Goal: Transaction & Acquisition: Purchase product/service

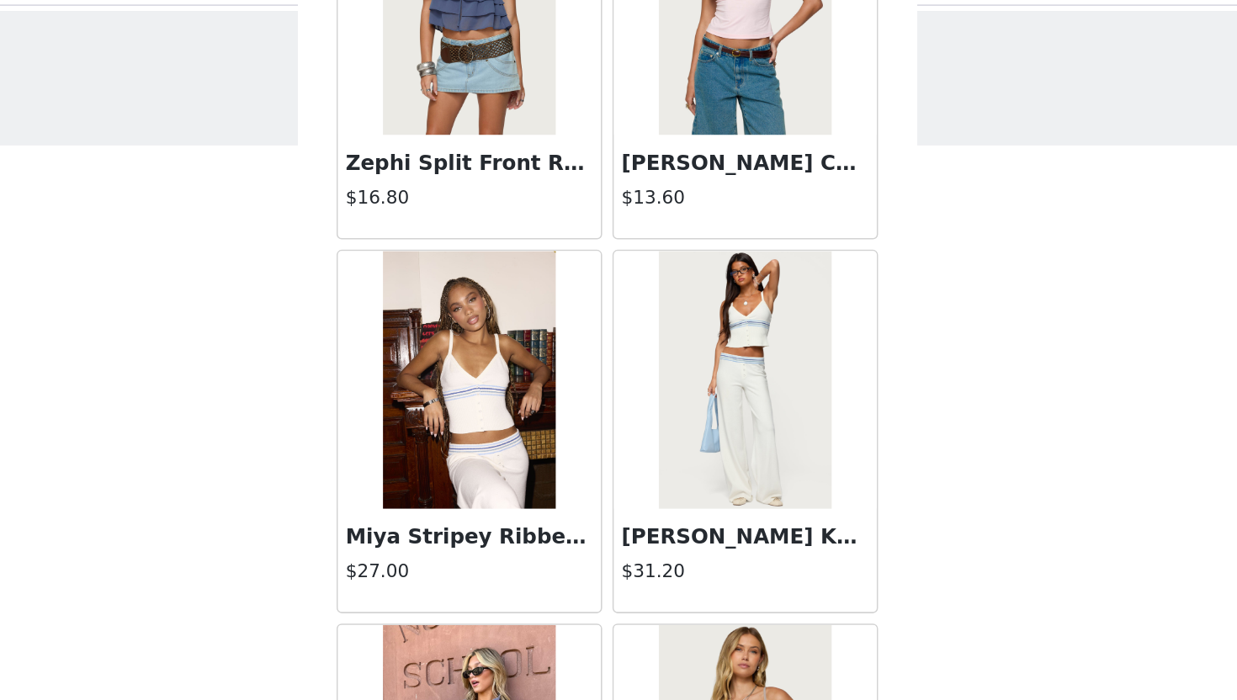
scroll to position [371, 0]
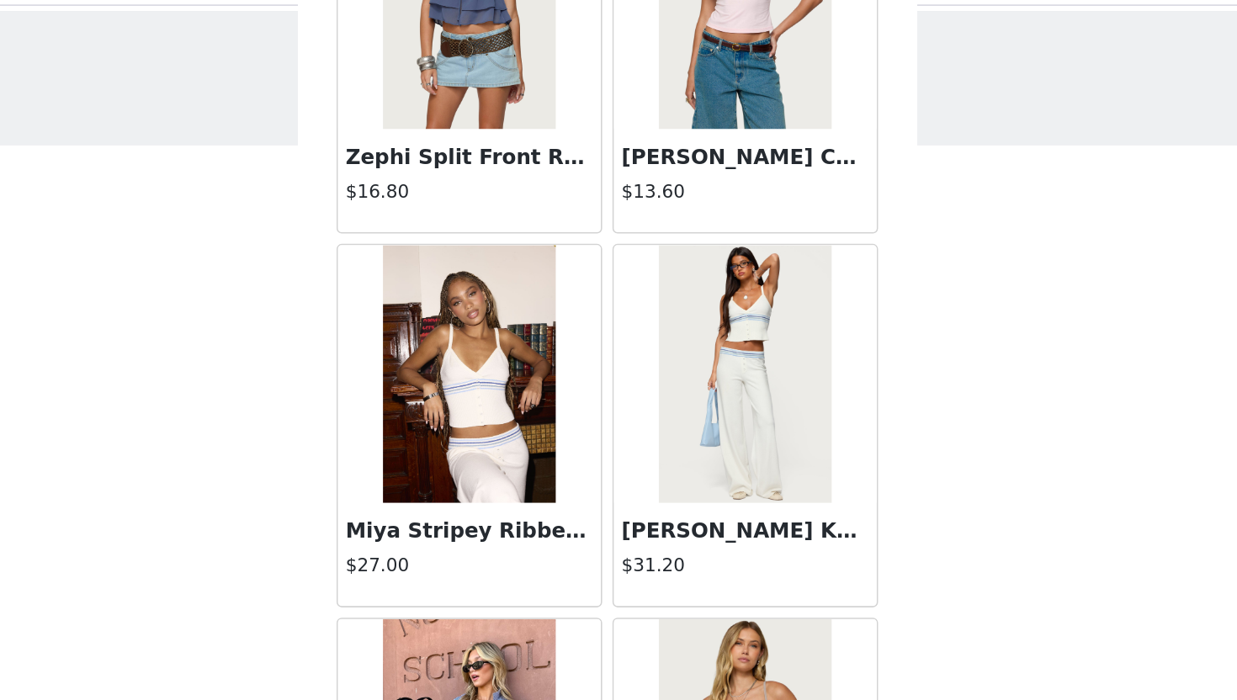
click at [549, 357] on img at bounding box center [528, 286] width 112 height 168
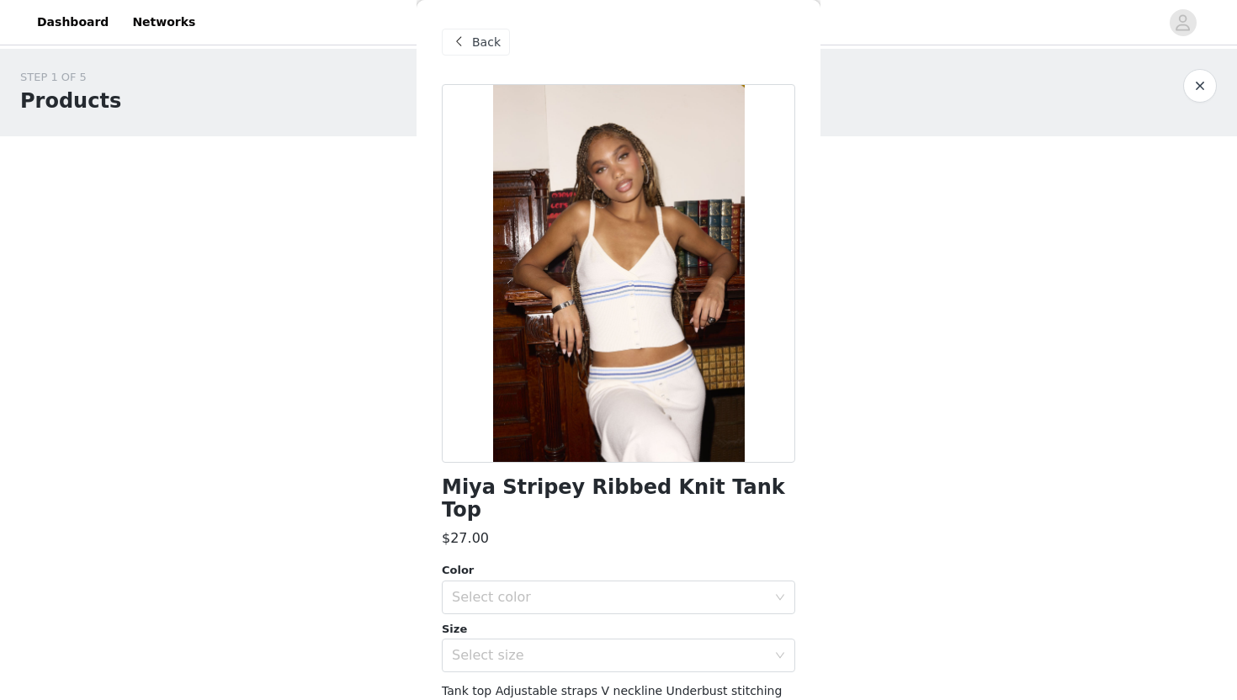
scroll to position [136, 0]
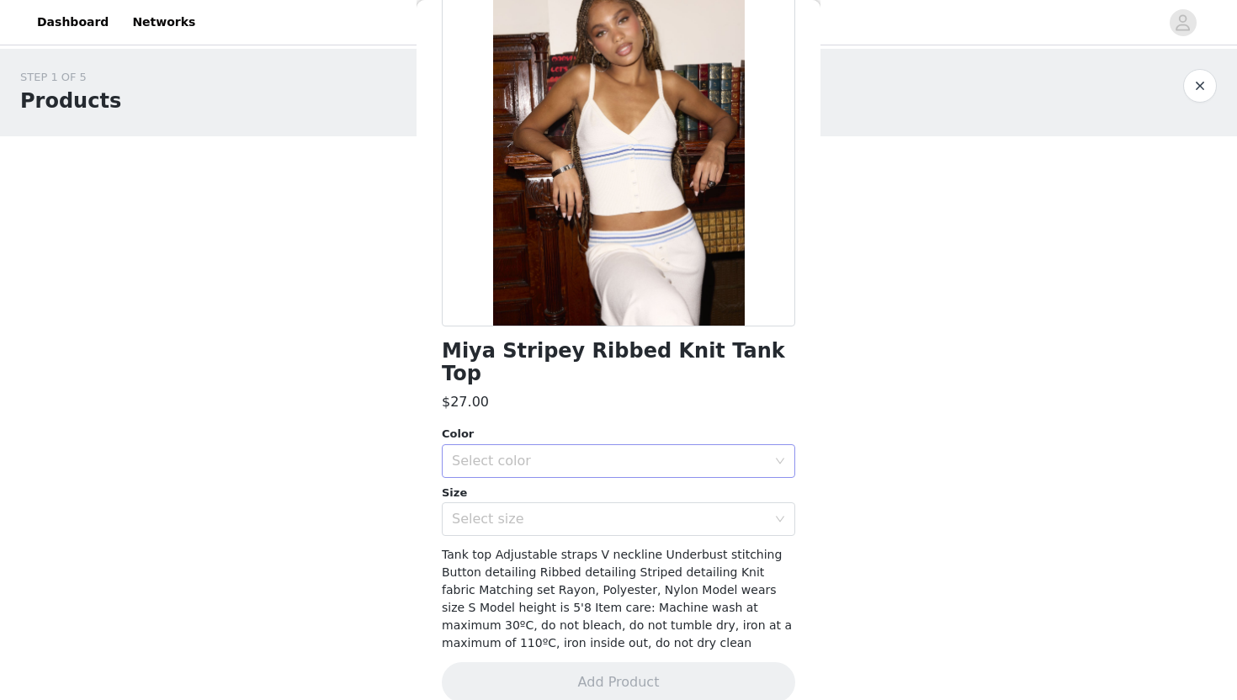
click at [513, 453] on div "Select color" at bounding box center [609, 461] width 315 height 17
click at [513, 471] on li "WHITE" at bounding box center [619, 475] width 354 height 27
click at [512, 511] on div "Select size" at bounding box center [609, 519] width 315 height 17
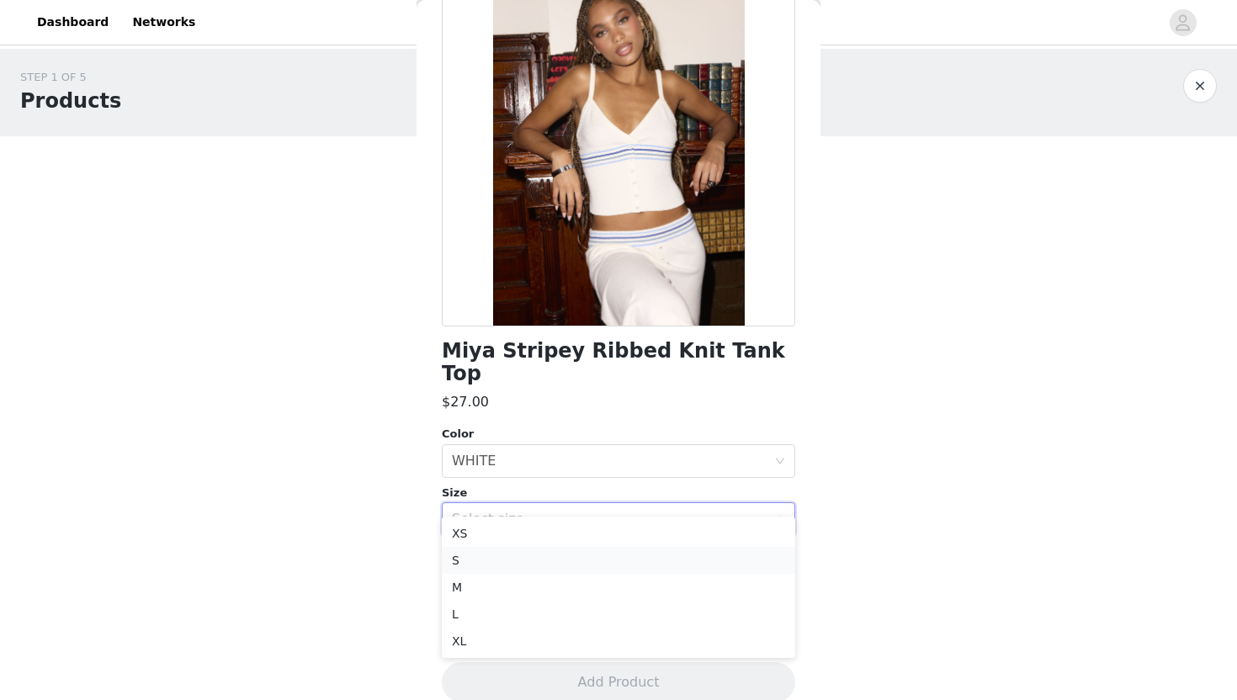
click at [512, 559] on li "S" at bounding box center [619, 560] width 354 height 27
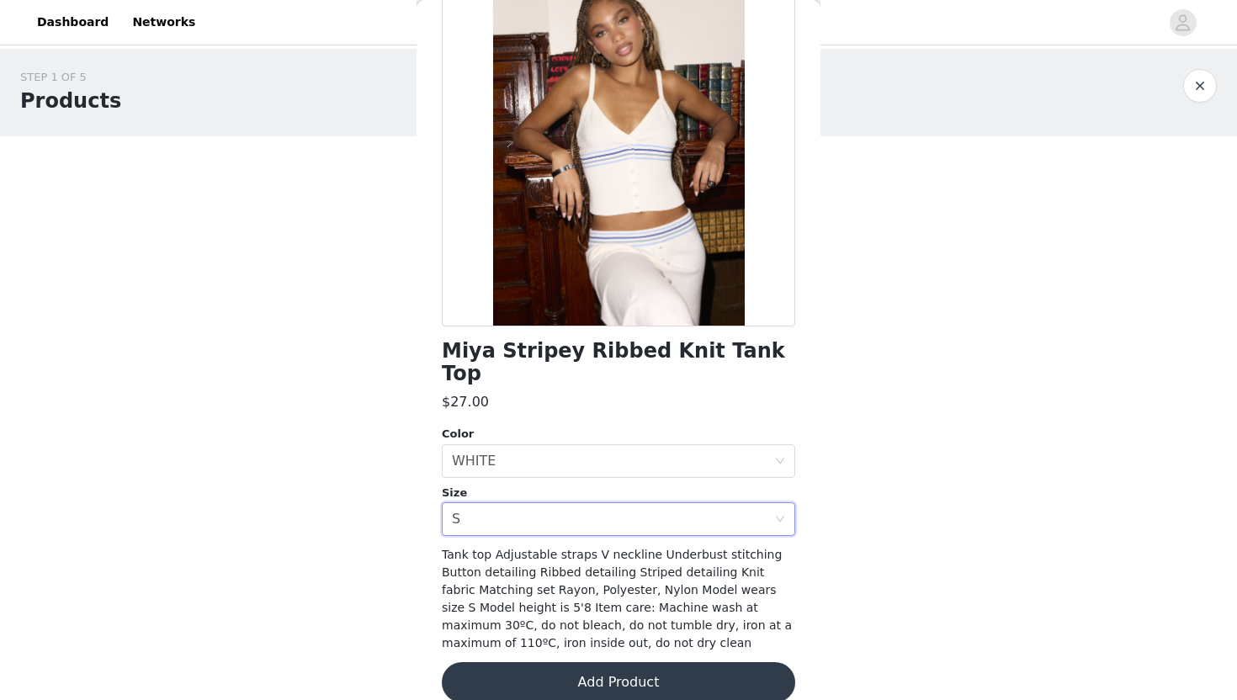
click at [518, 662] on button "Add Product" at bounding box center [619, 682] width 354 height 40
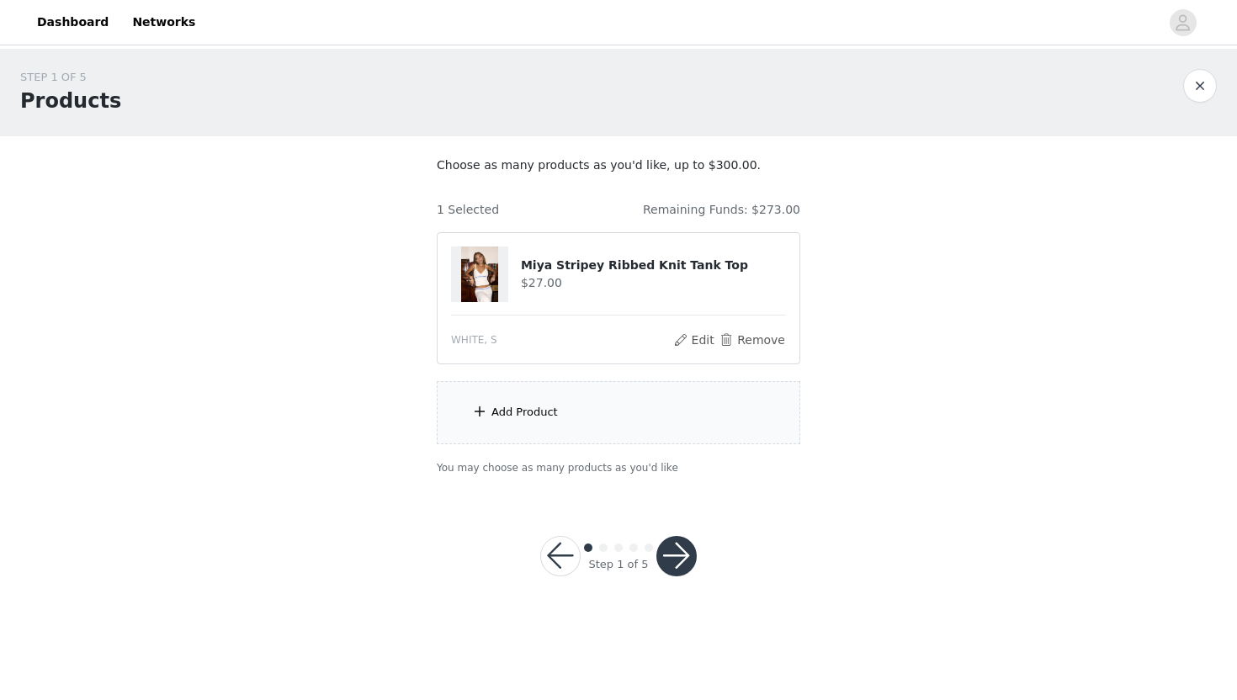
click at [532, 401] on div "Add Product" at bounding box center [619, 412] width 364 height 63
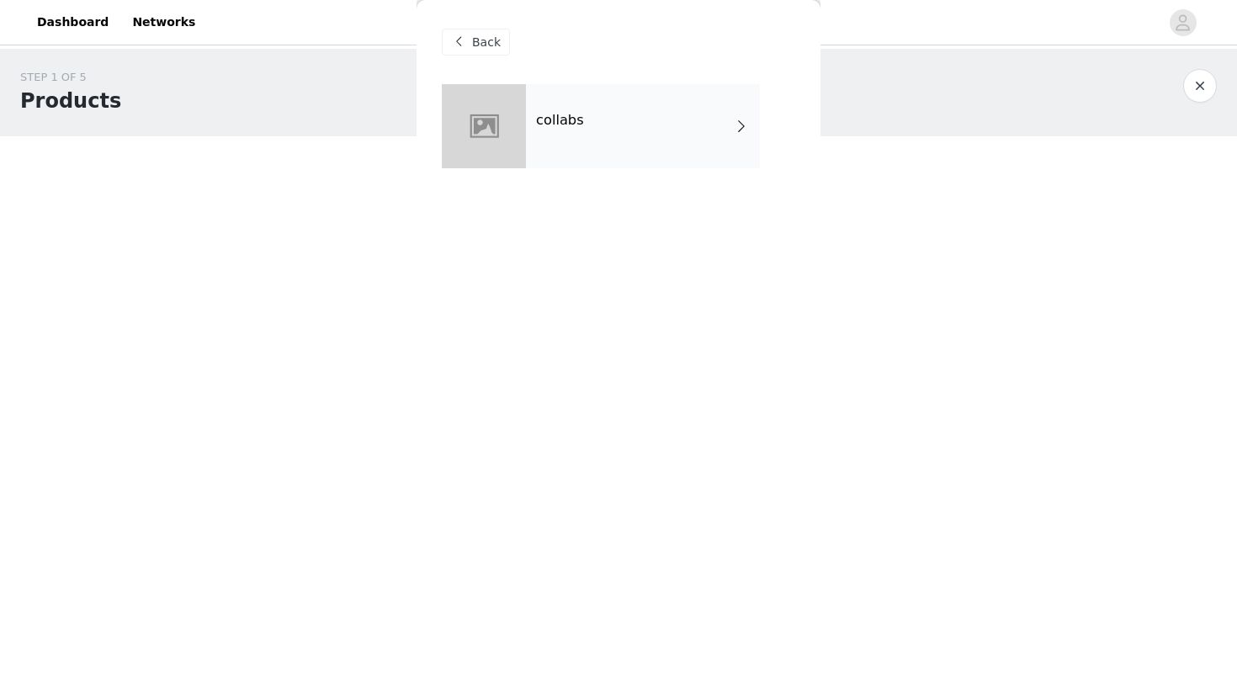
click at [593, 102] on div "collabs" at bounding box center [643, 126] width 234 height 84
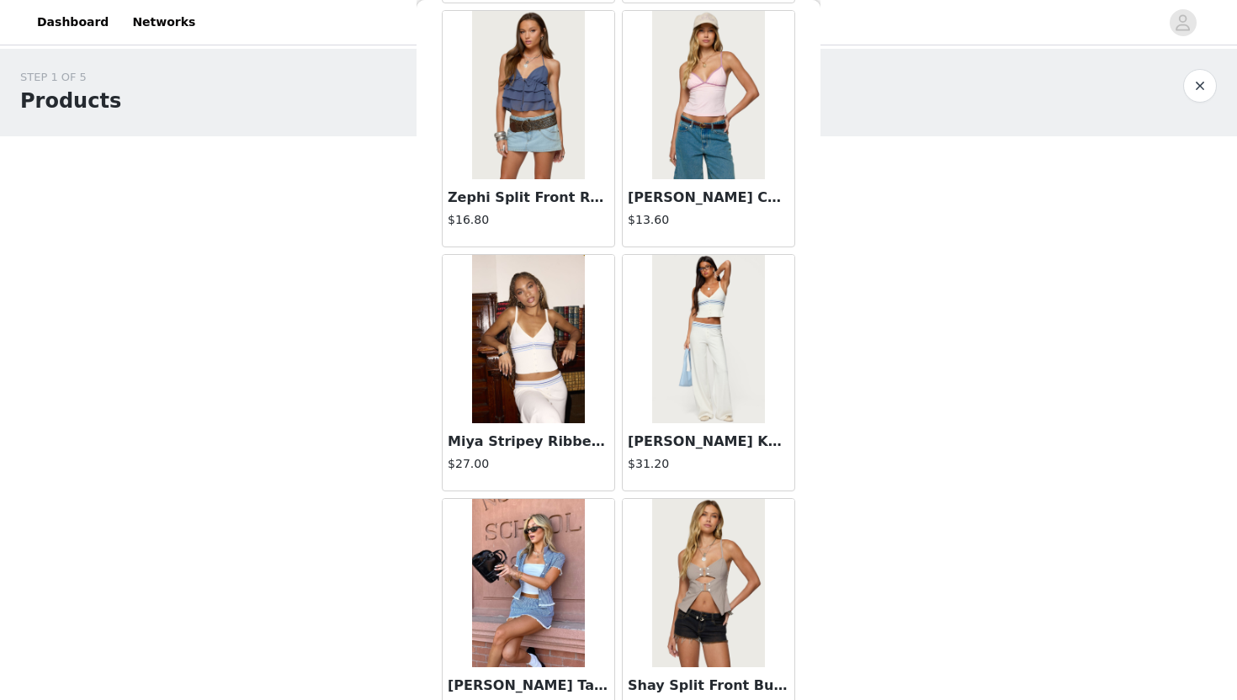
scroll to position [411, 0]
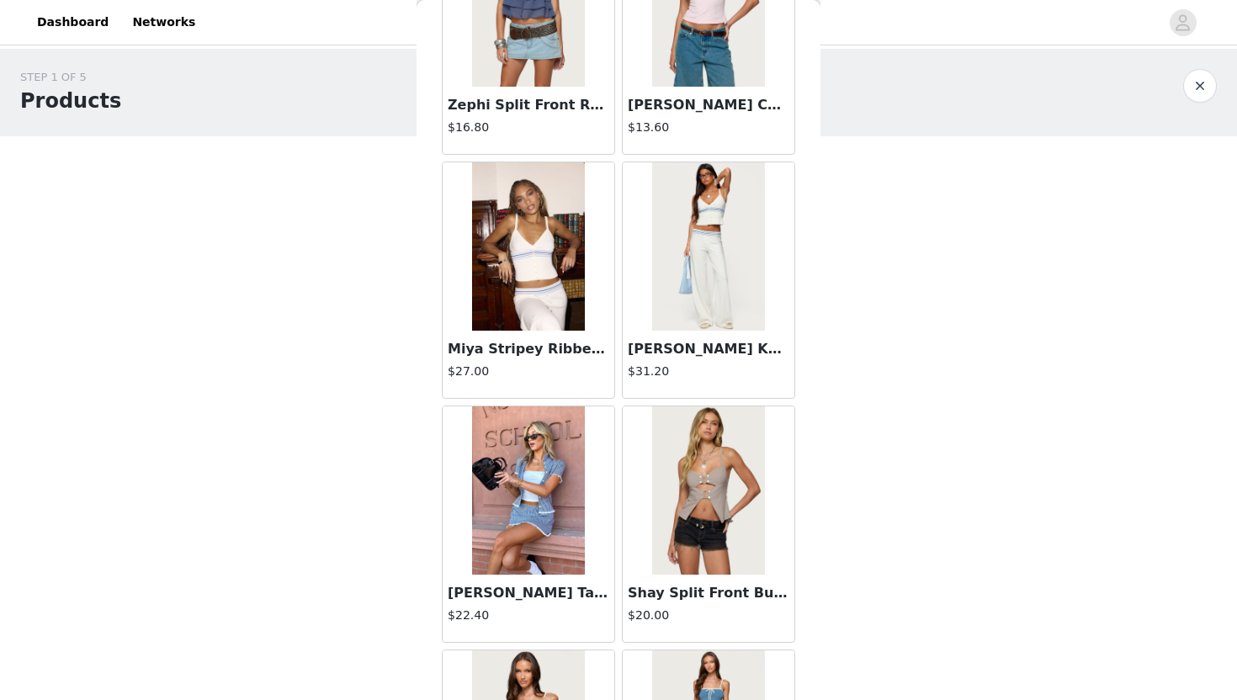
click at [662, 262] on img at bounding box center [708, 246] width 112 height 168
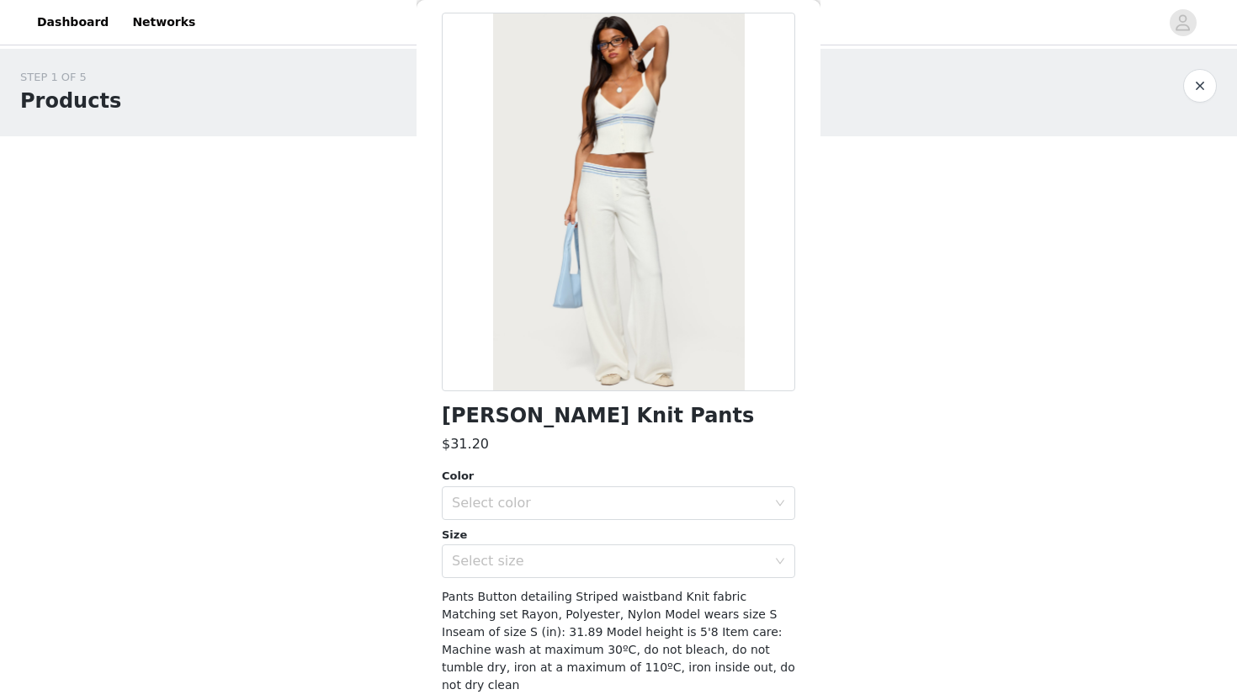
scroll to position [76, 0]
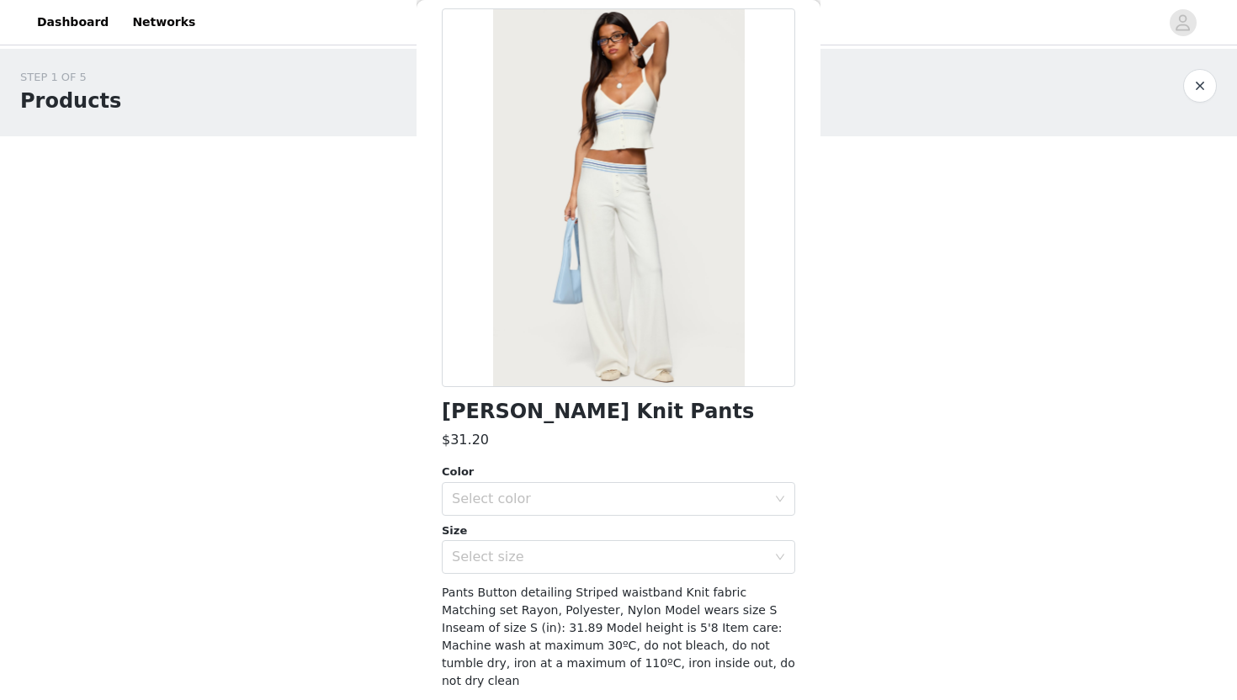
click at [628, 517] on div "Color Select color Size Select size" at bounding box center [619, 519] width 354 height 110
click at [628, 510] on div "Select color" at bounding box center [613, 499] width 322 height 32
click at [574, 532] on li "WHITE" at bounding box center [619, 536] width 354 height 27
click at [529, 546] on div "Select size" at bounding box center [613, 557] width 322 height 32
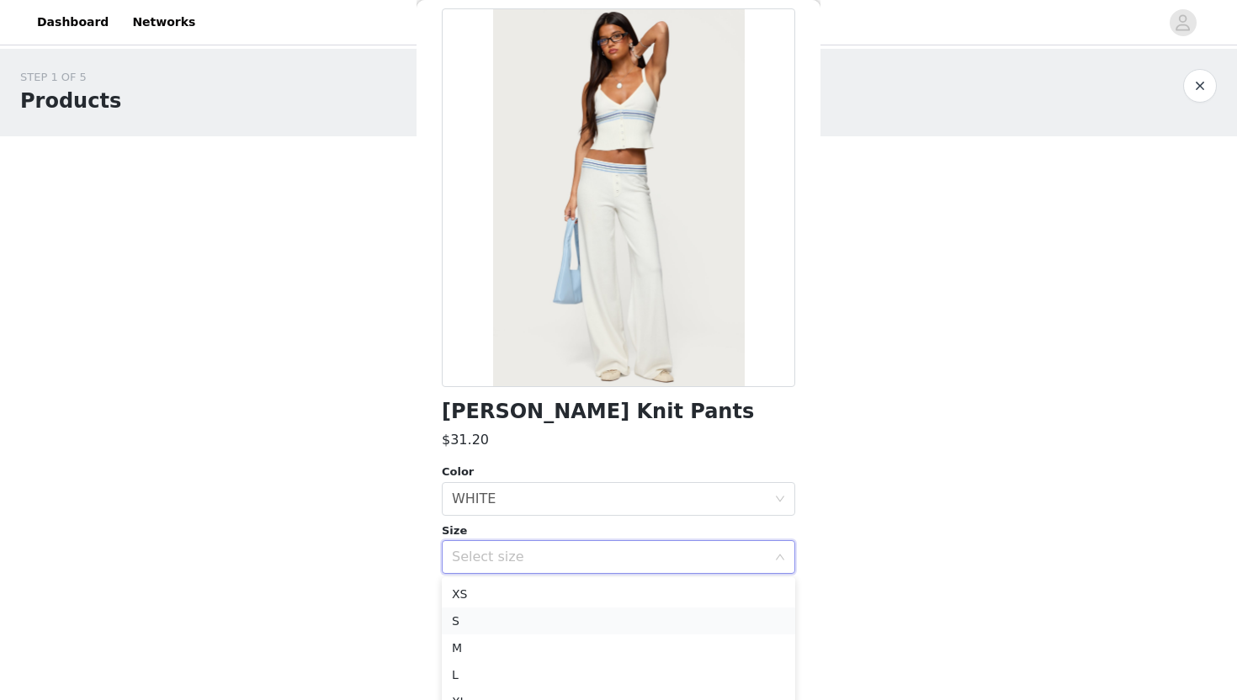
click at [528, 608] on li "S" at bounding box center [619, 621] width 354 height 27
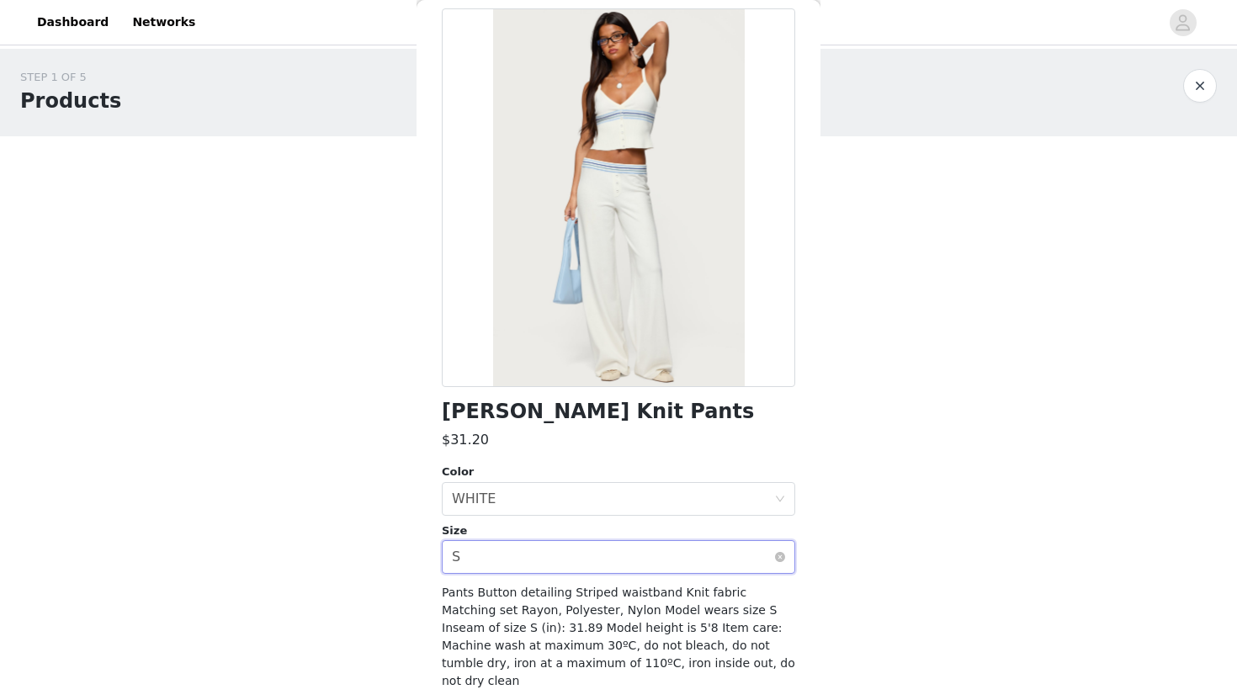
click at [533, 556] on div "Select size S" at bounding box center [613, 557] width 322 height 32
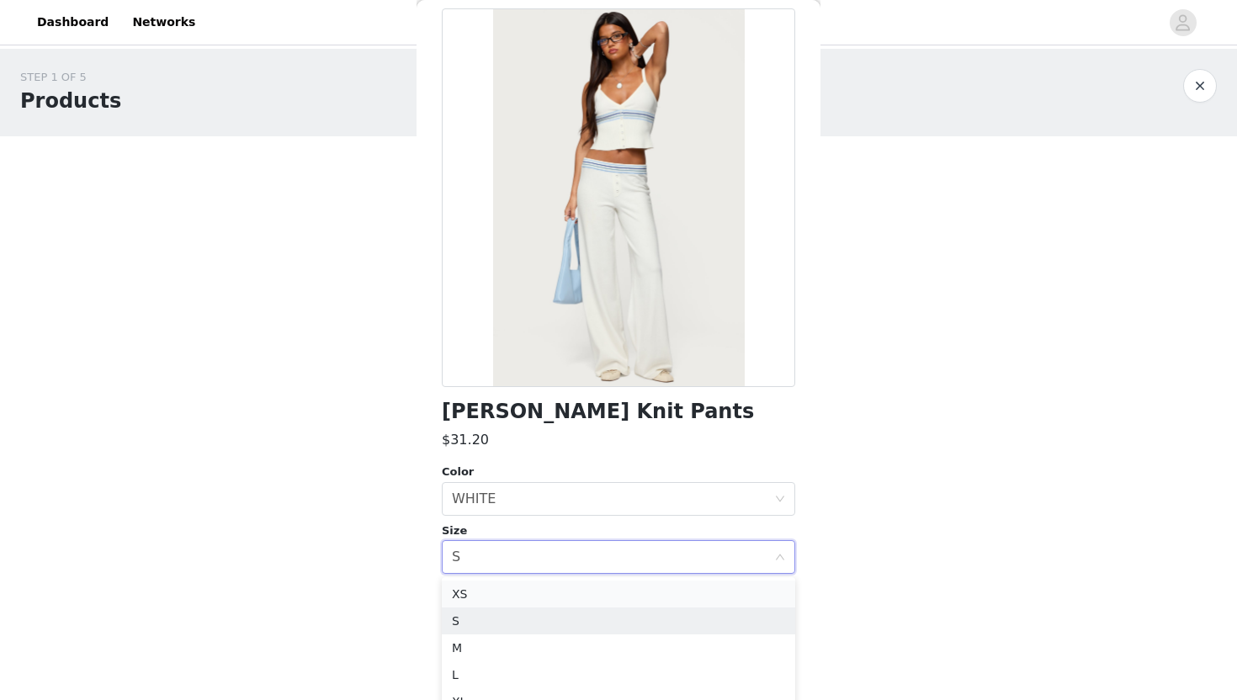
click at [533, 583] on li "XS" at bounding box center [619, 594] width 354 height 27
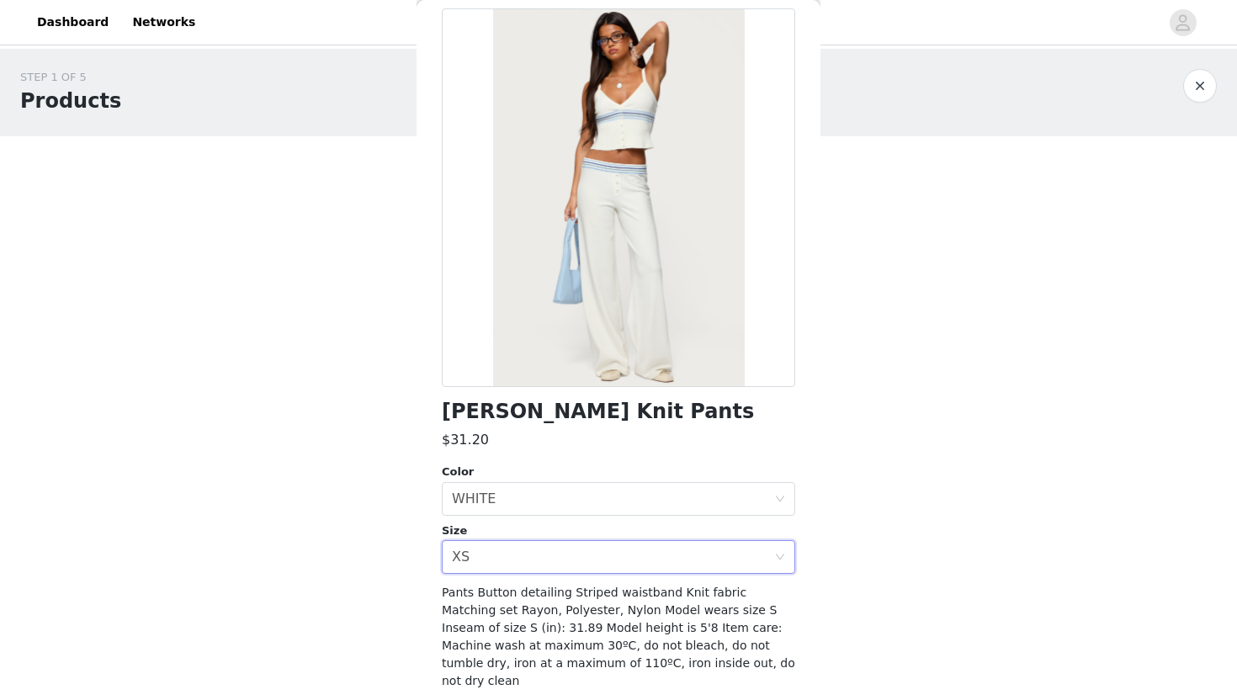
scroll to position [119, 0]
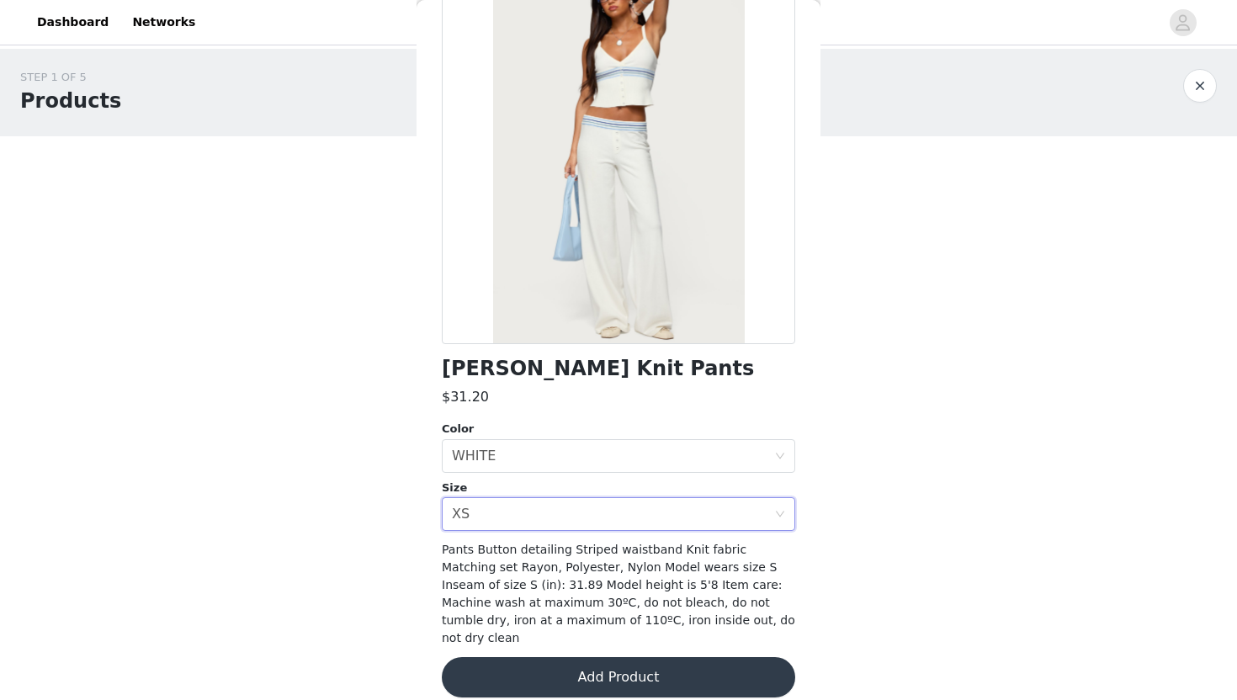
click at [532, 672] on button "Add Product" at bounding box center [619, 677] width 354 height 40
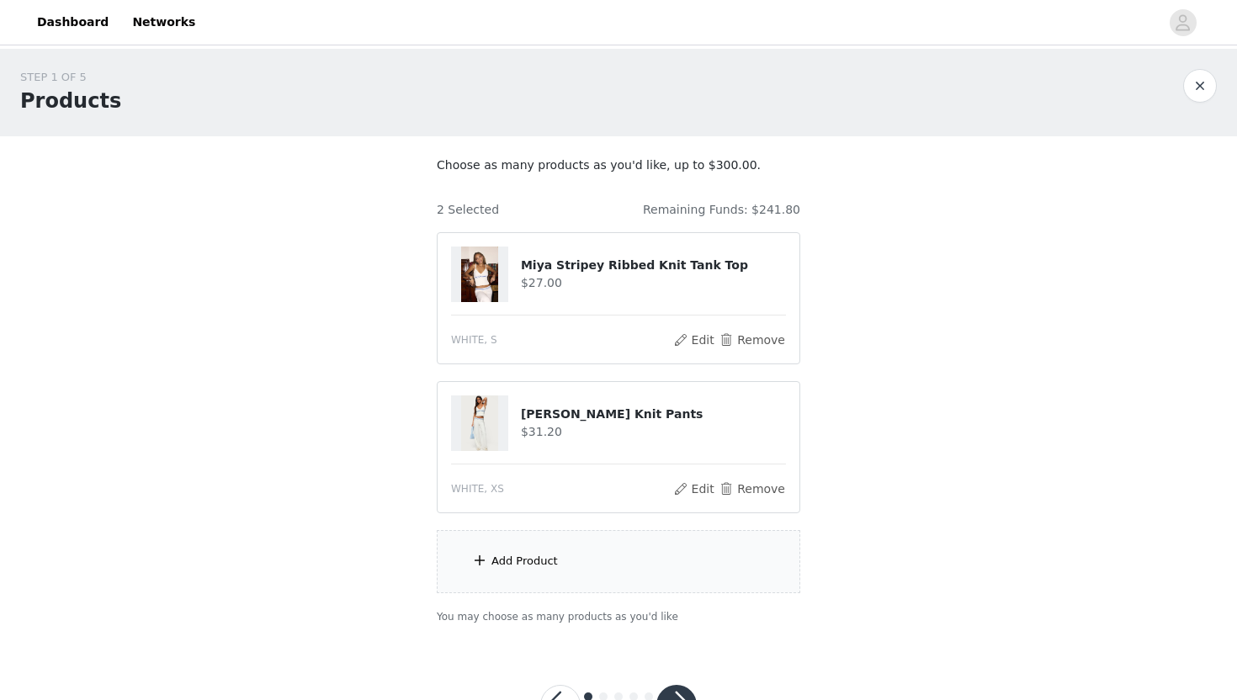
click at [574, 565] on div "Add Product" at bounding box center [619, 561] width 364 height 63
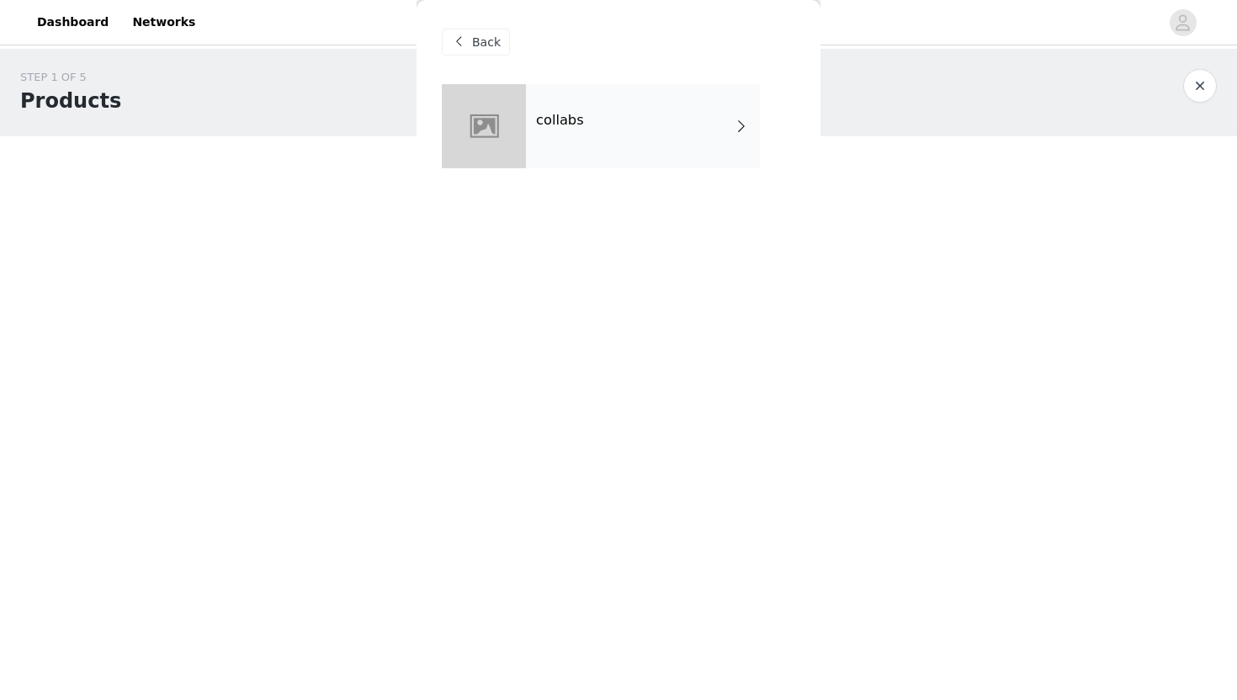
click at [641, 107] on div "collabs" at bounding box center [643, 126] width 234 height 84
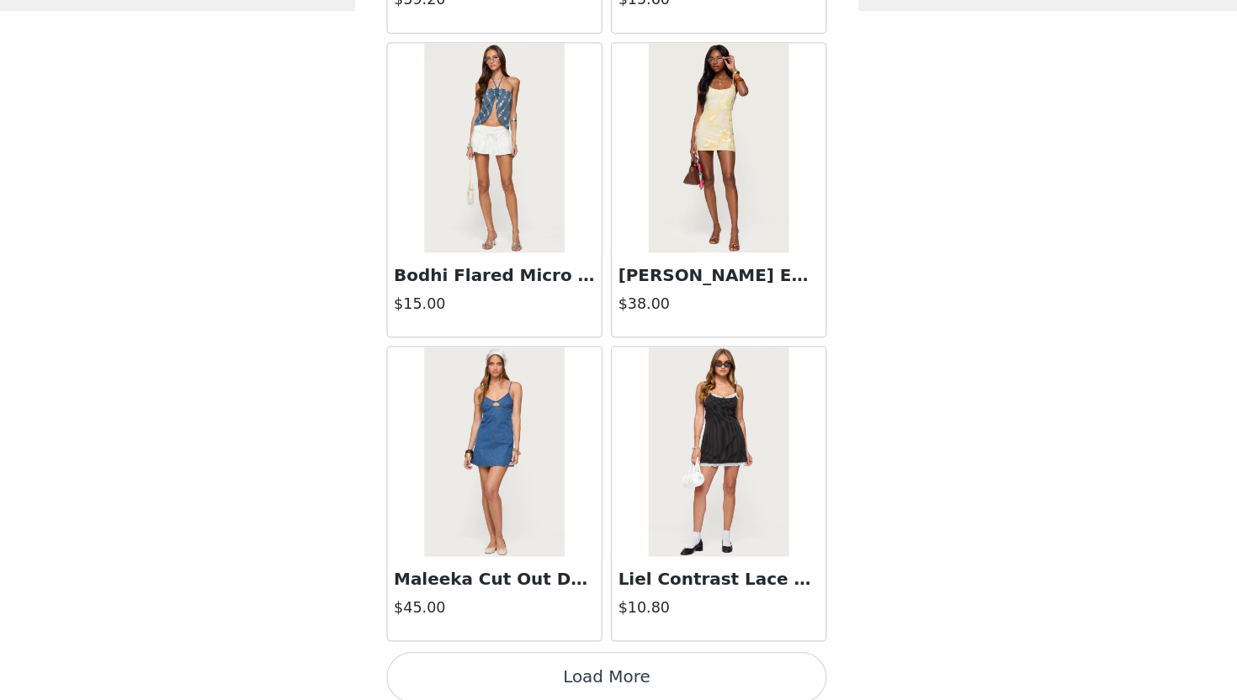
scroll to position [66, 0]
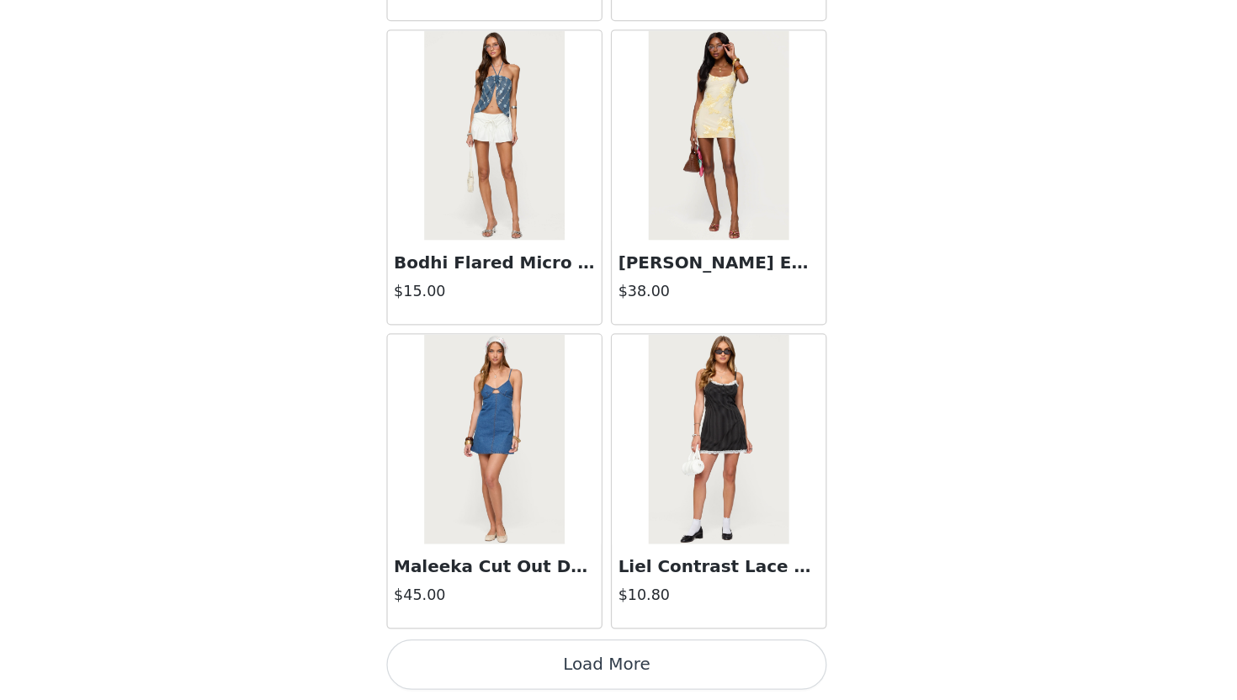
click at [624, 670] on button "Load More" at bounding box center [619, 671] width 354 height 40
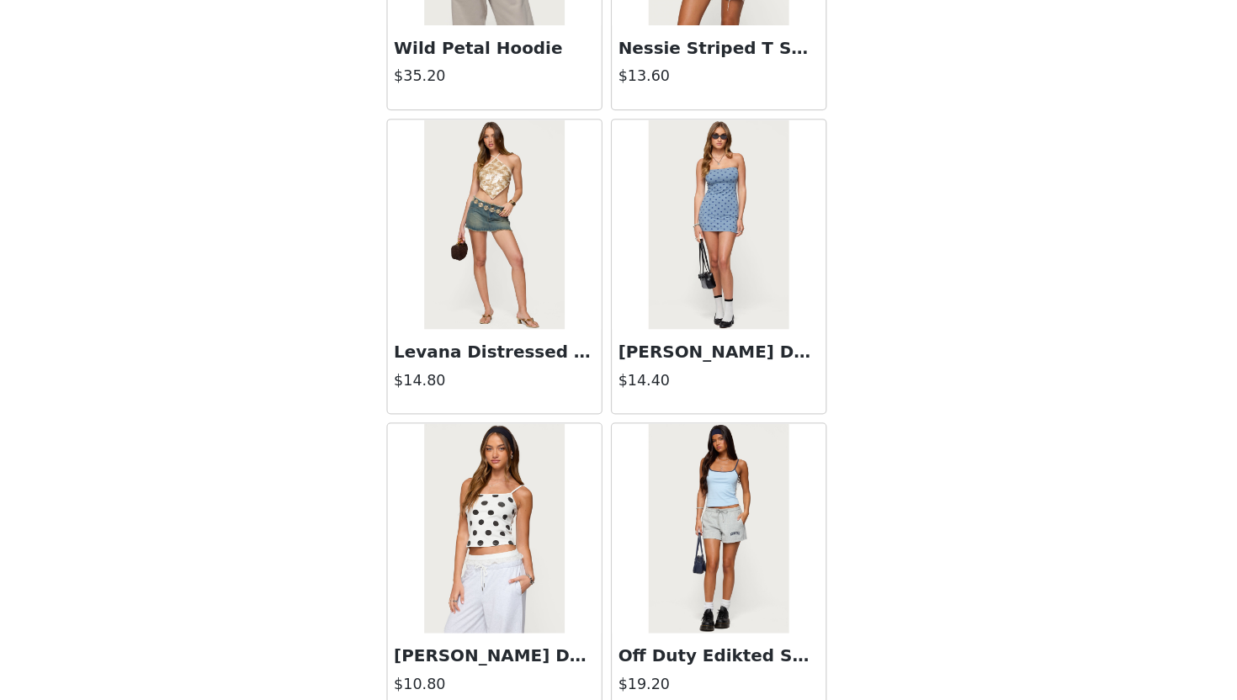
scroll to position [4316, 0]
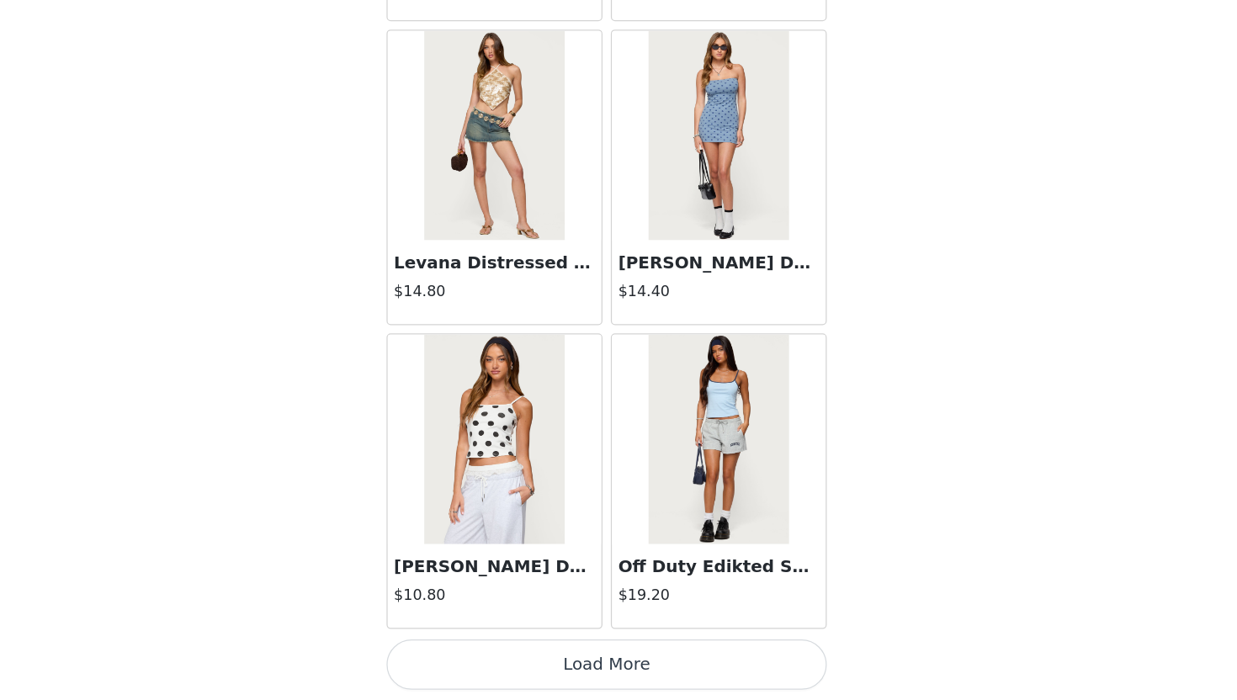
click at [550, 683] on button "Load More" at bounding box center [619, 671] width 354 height 40
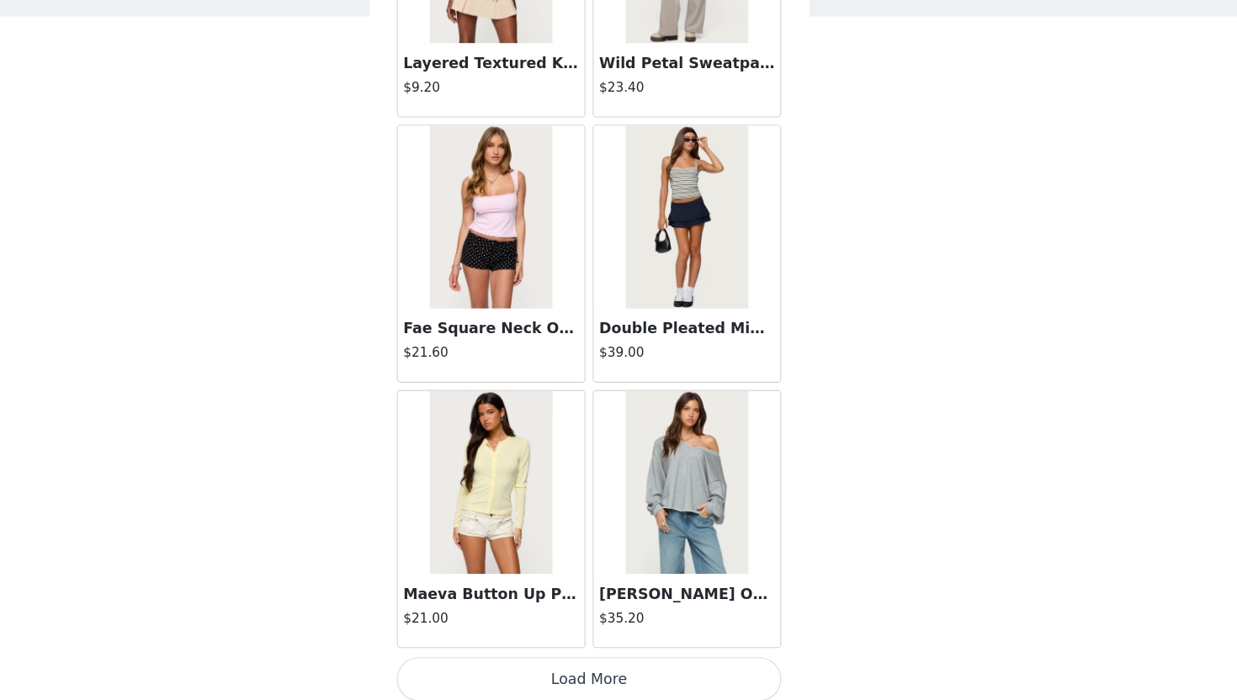
scroll to position [6757, 0]
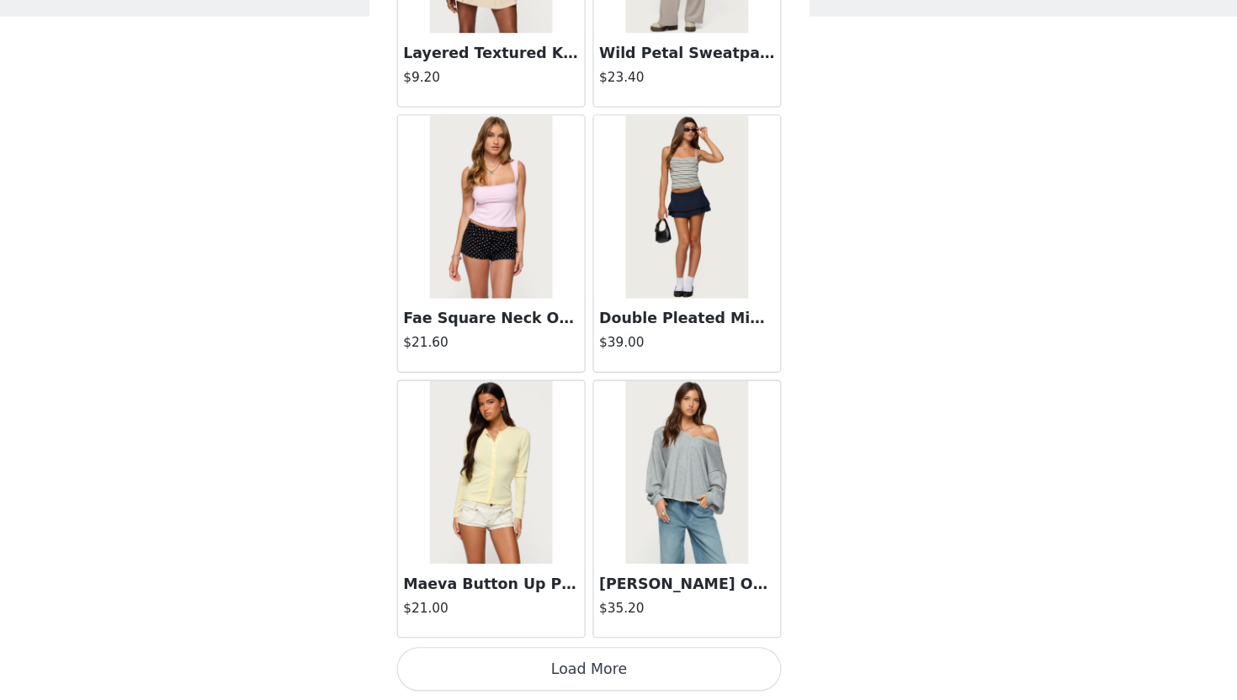
click at [575, 660] on button "Load More" at bounding box center [619, 671] width 354 height 40
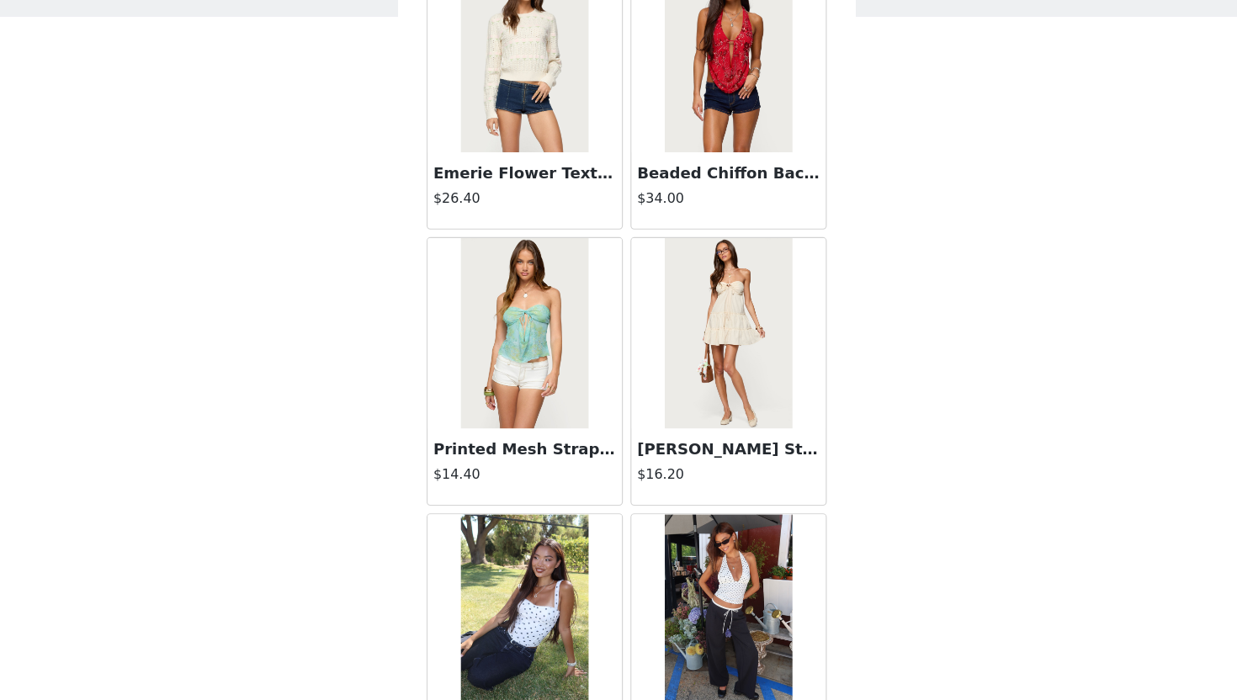
scroll to position [9198, 0]
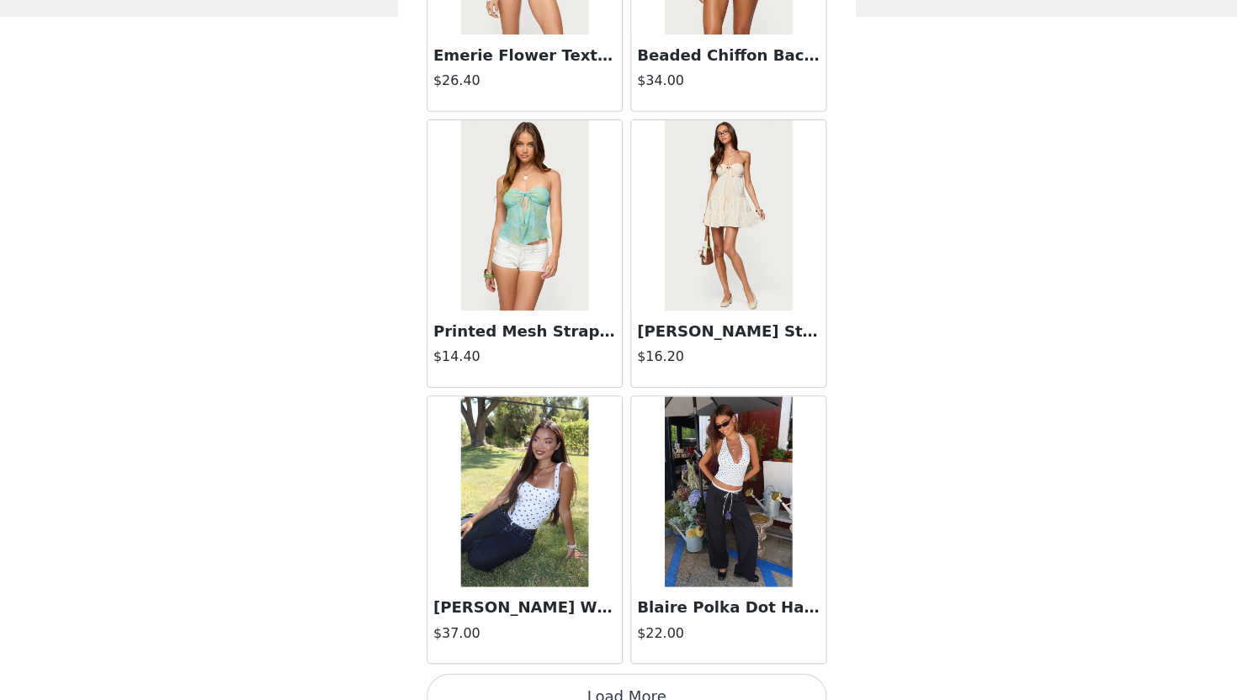
click at [541, 674] on button "Load More" at bounding box center [619, 671] width 354 height 40
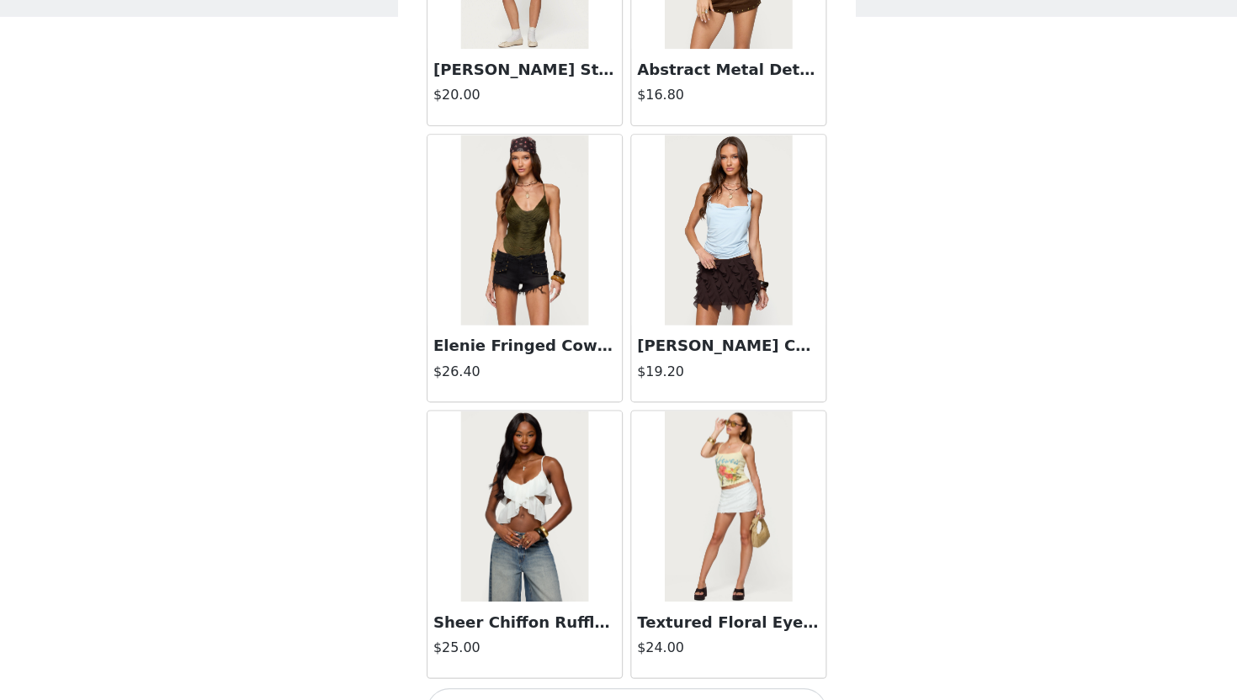
scroll to position [11639, 0]
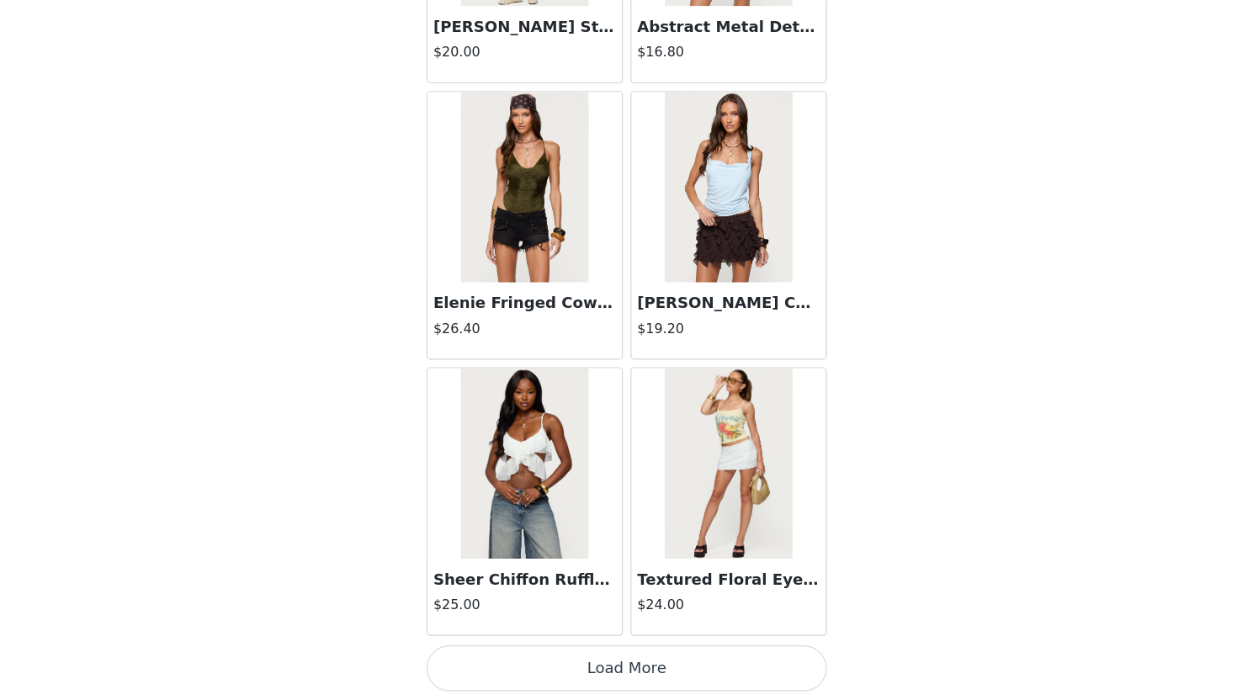
click at [576, 666] on button "Load More" at bounding box center [619, 671] width 354 height 40
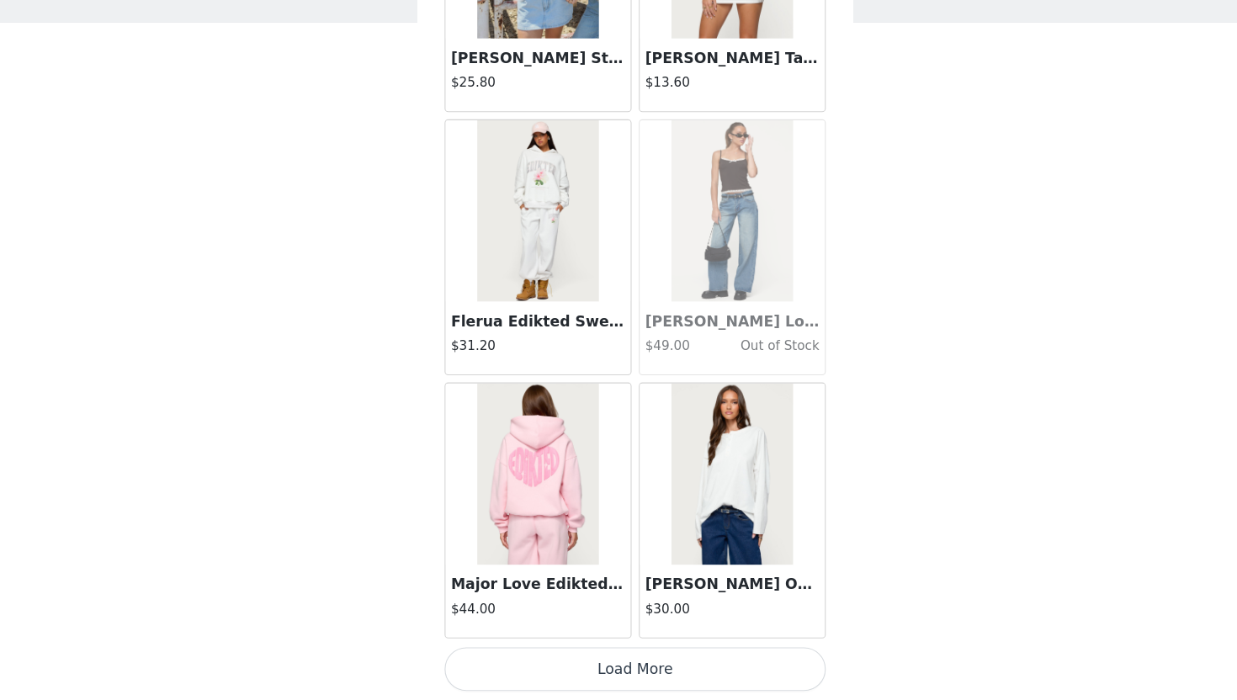
scroll to position [66, 0]
click at [551, 668] on button "Load More" at bounding box center [619, 671] width 354 height 40
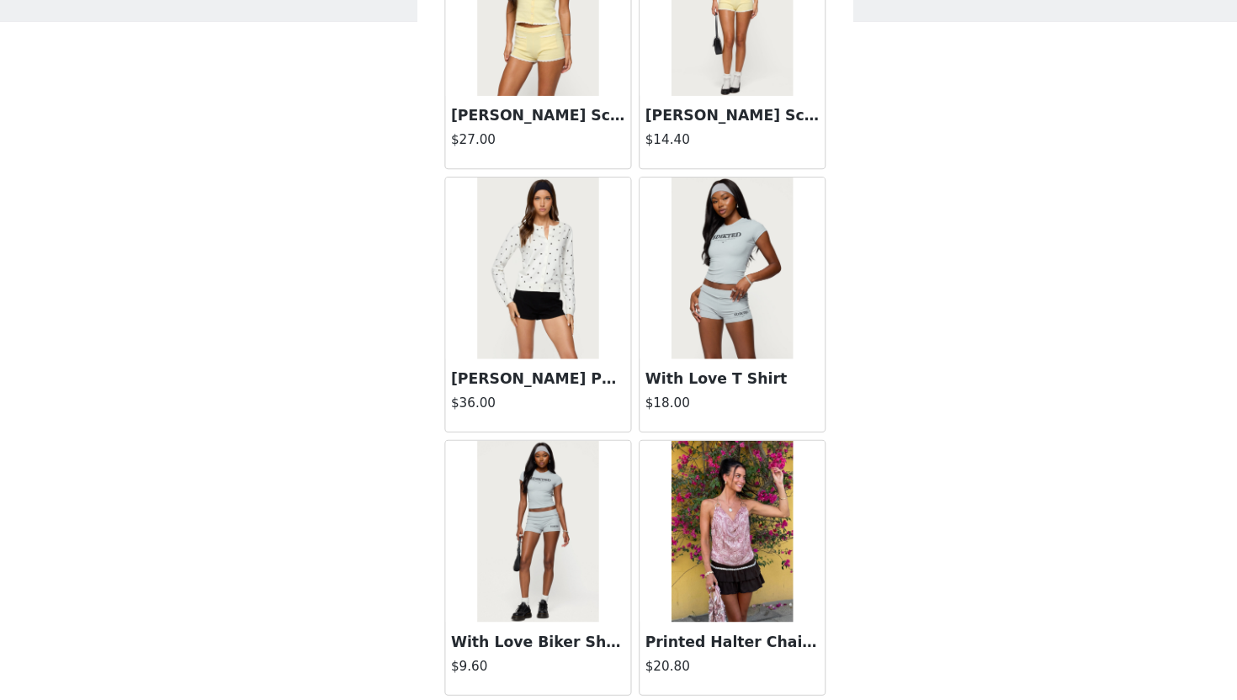
scroll to position [15981, 0]
